Goal: Task Accomplishment & Management: Manage account settings

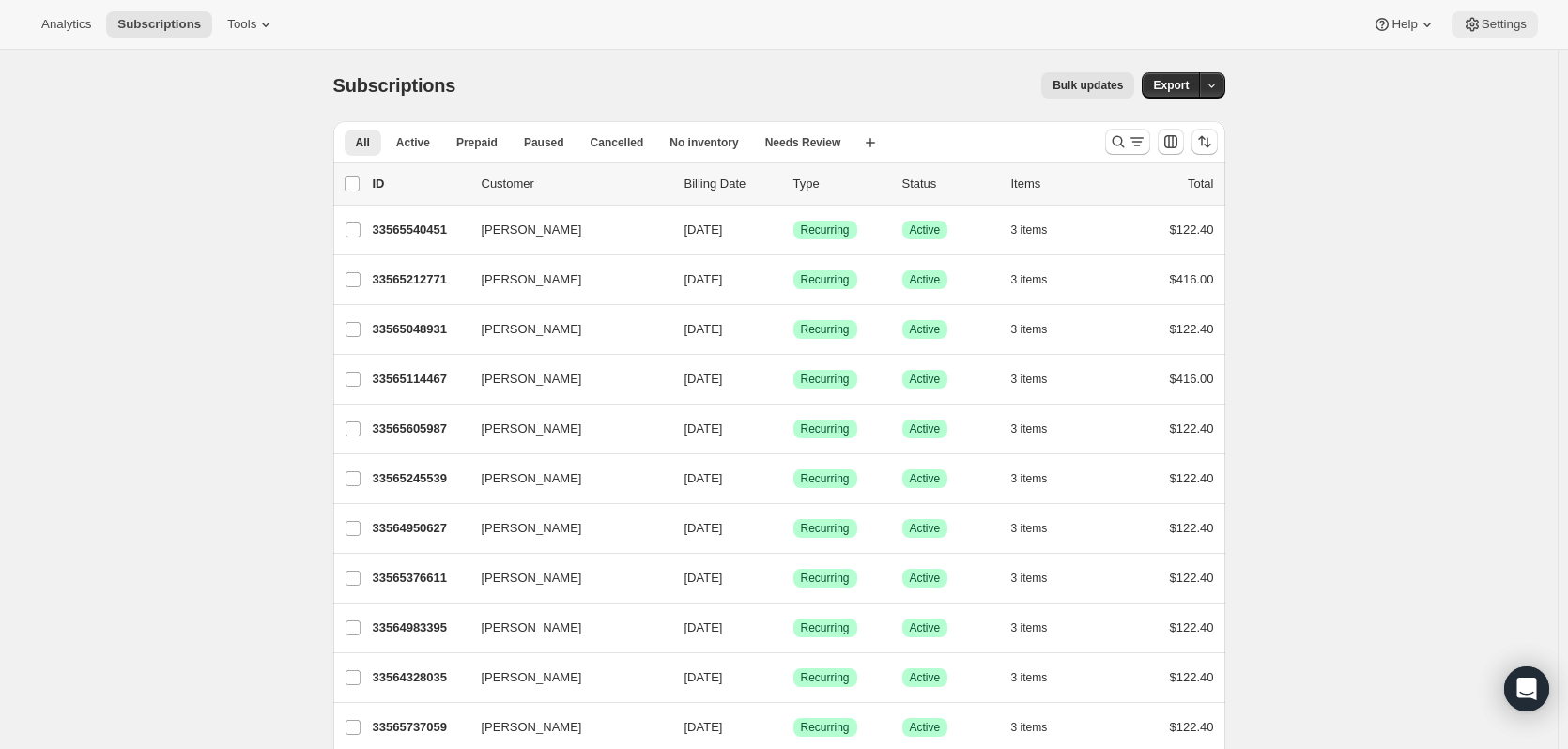
click at [1489, 27] on span "Settings" at bounding box center [1504, 23] width 45 height 15
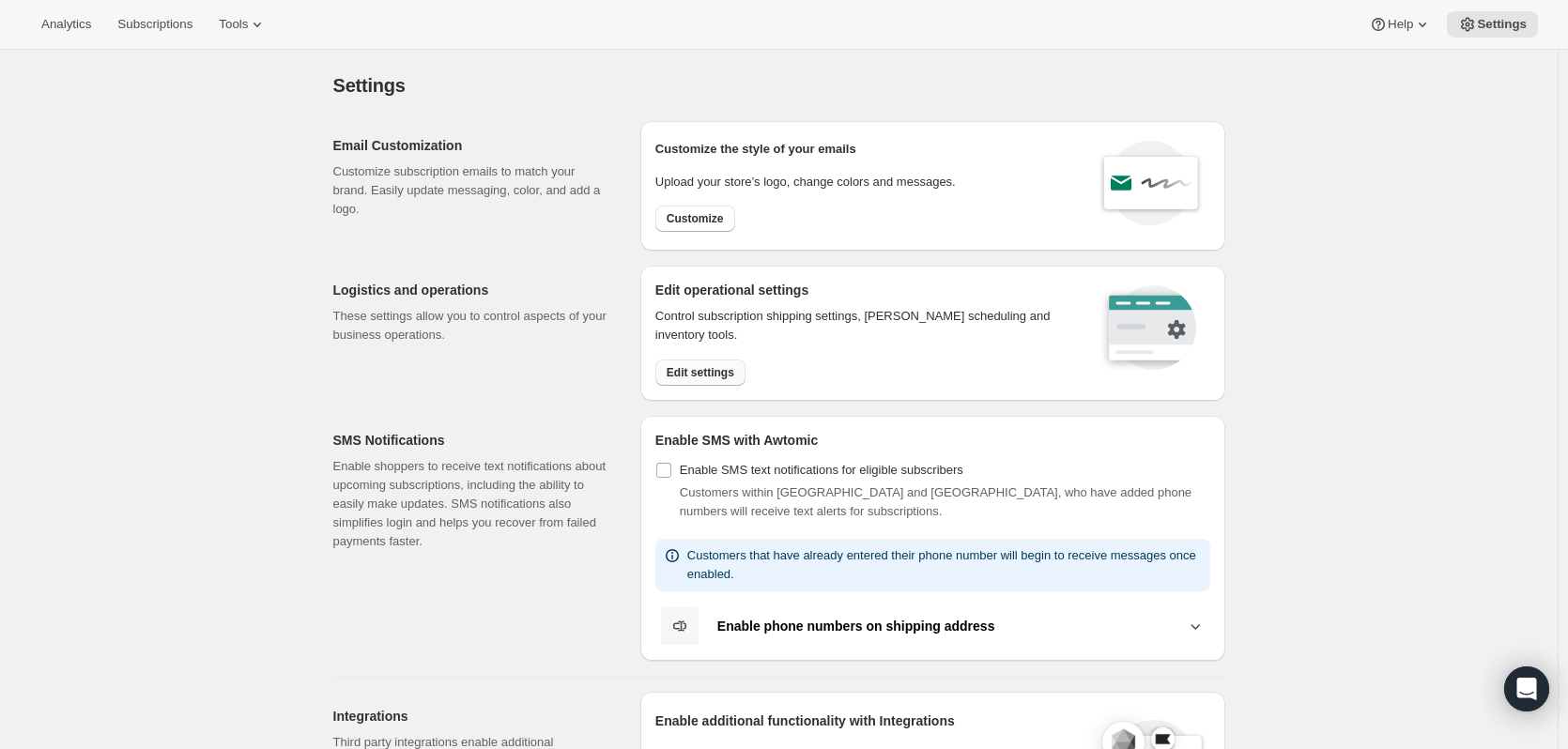
click at [702, 372] on span "Edit settings" at bounding box center [700, 372] width 67 height 15
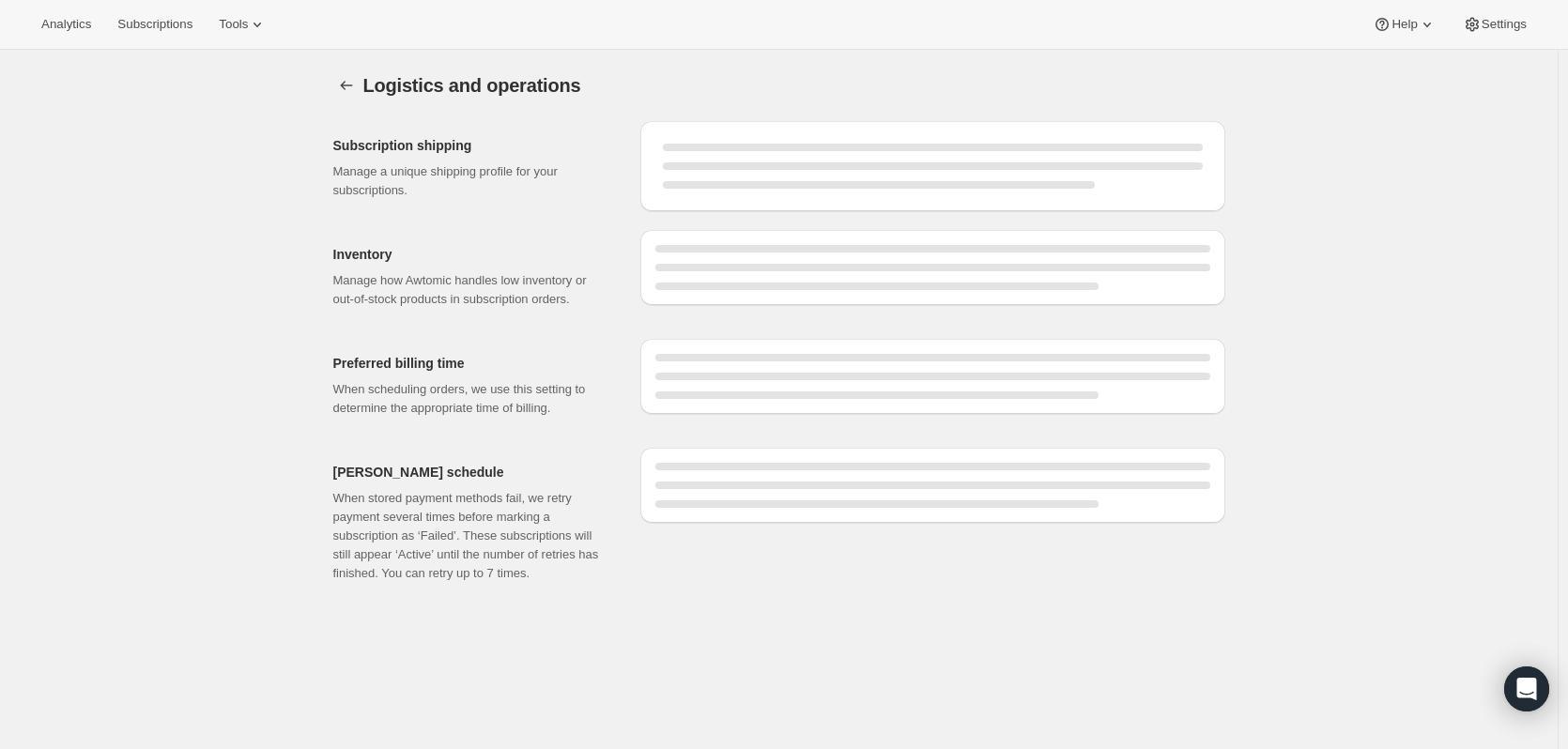
select select "DAY"
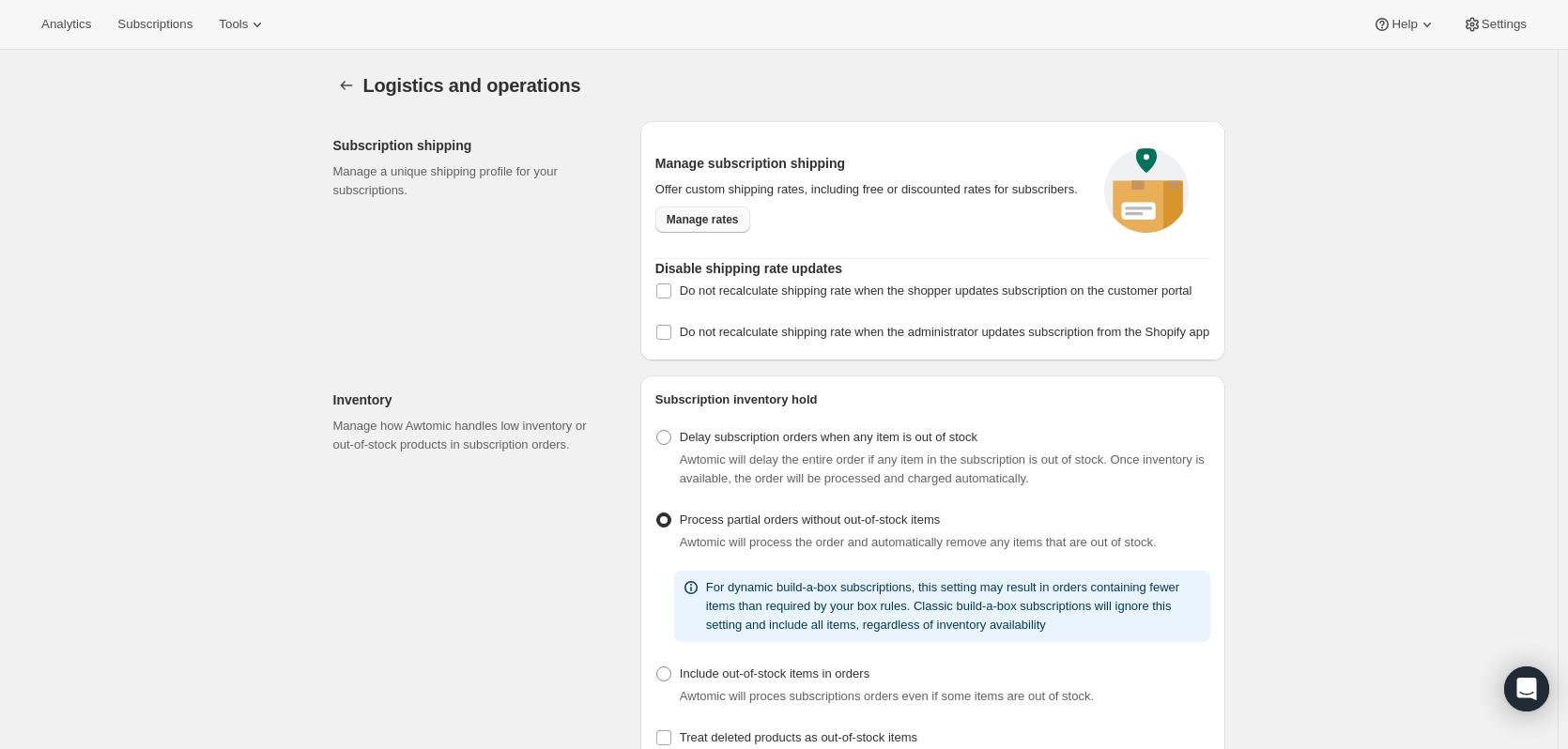
click at [693, 215] on span "Manage rates" at bounding box center [703, 219] width 72 height 15
